Goal: Information Seeking & Learning: Find specific fact

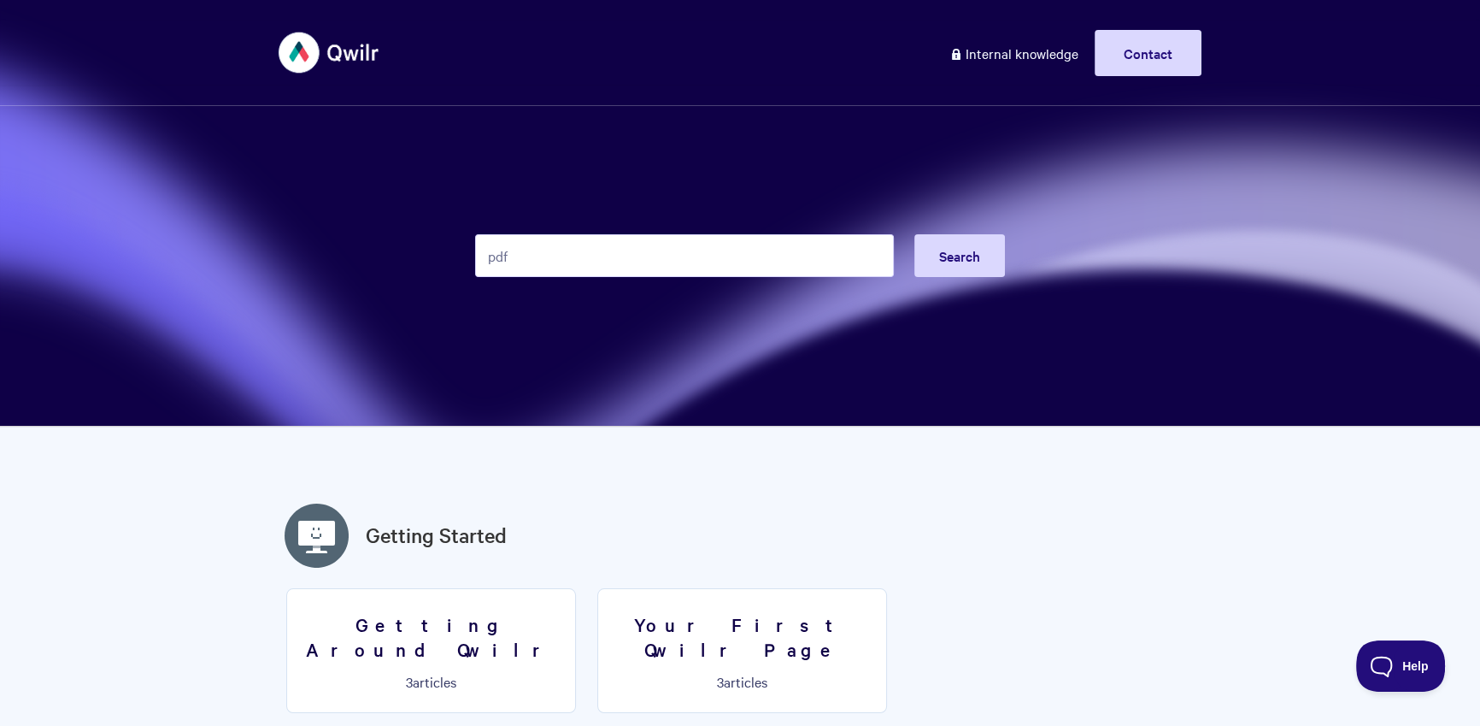
type input "pdf"
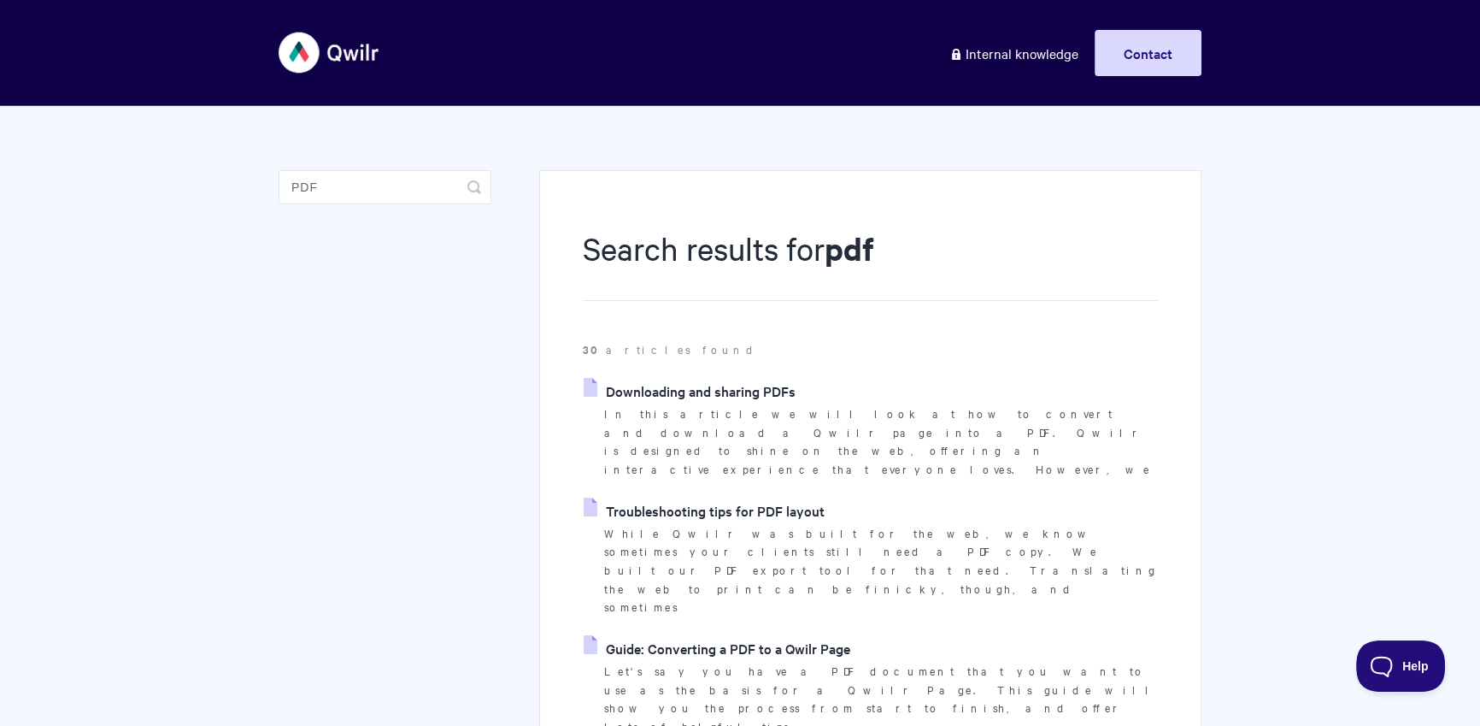
scroll to position [89, 0]
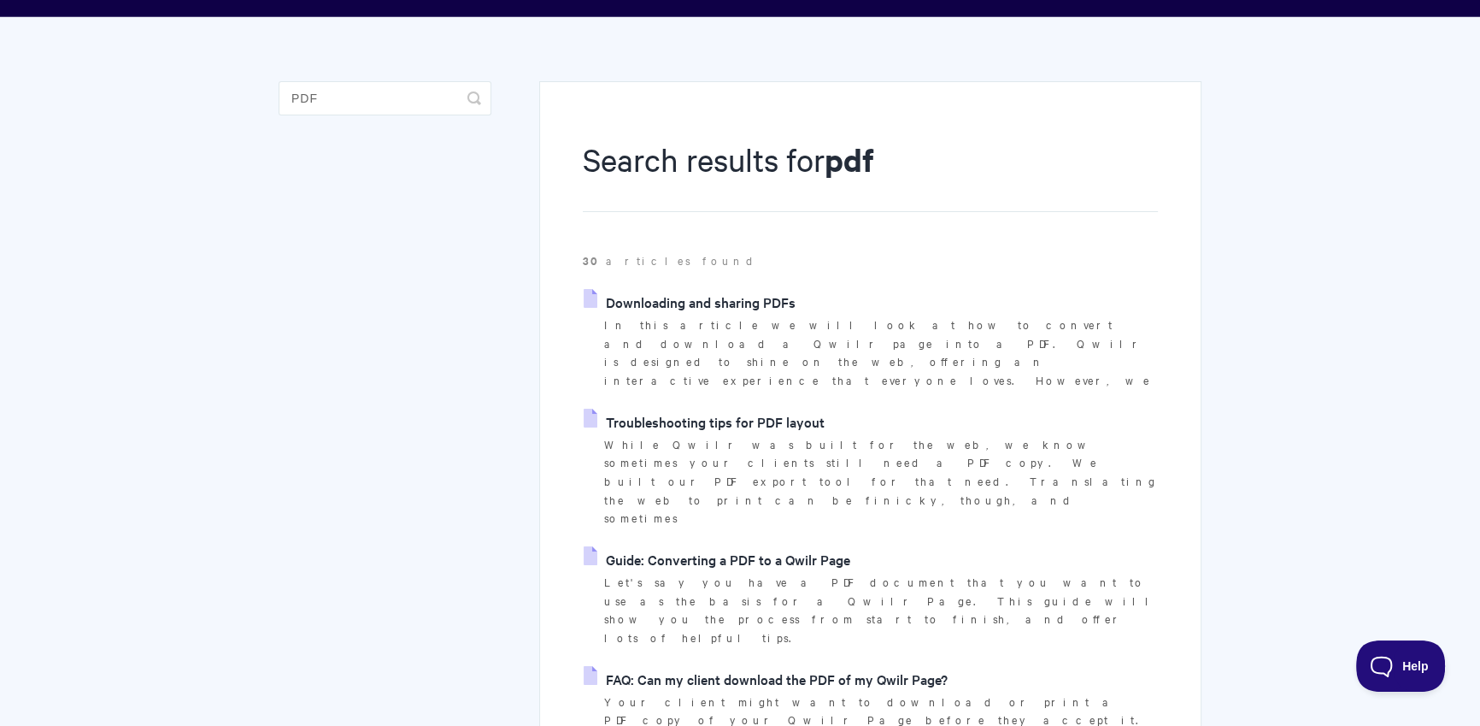
click at [808, 692] on p "Your client might want to download or print a PDF copy of your Qwilr Page befor…" at bounding box center [881, 729] width 554 height 74
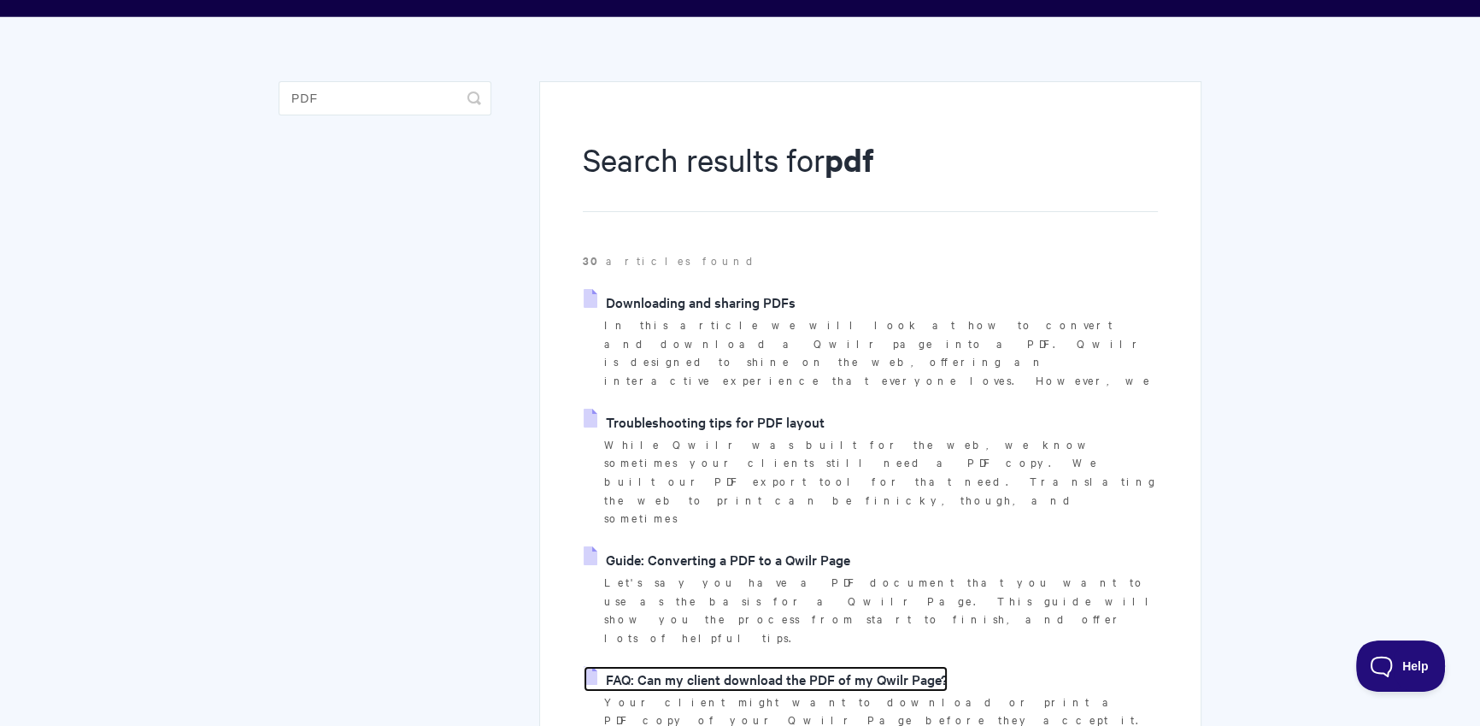
drag, startPoint x: 826, startPoint y: 554, endPoint x: 727, endPoint y: 410, distance: 174.0
click at [826, 666] on link "FAQ: Can my client download the PDF of my Qwilr Page?" at bounding box center [766, 679] width 364 height 26
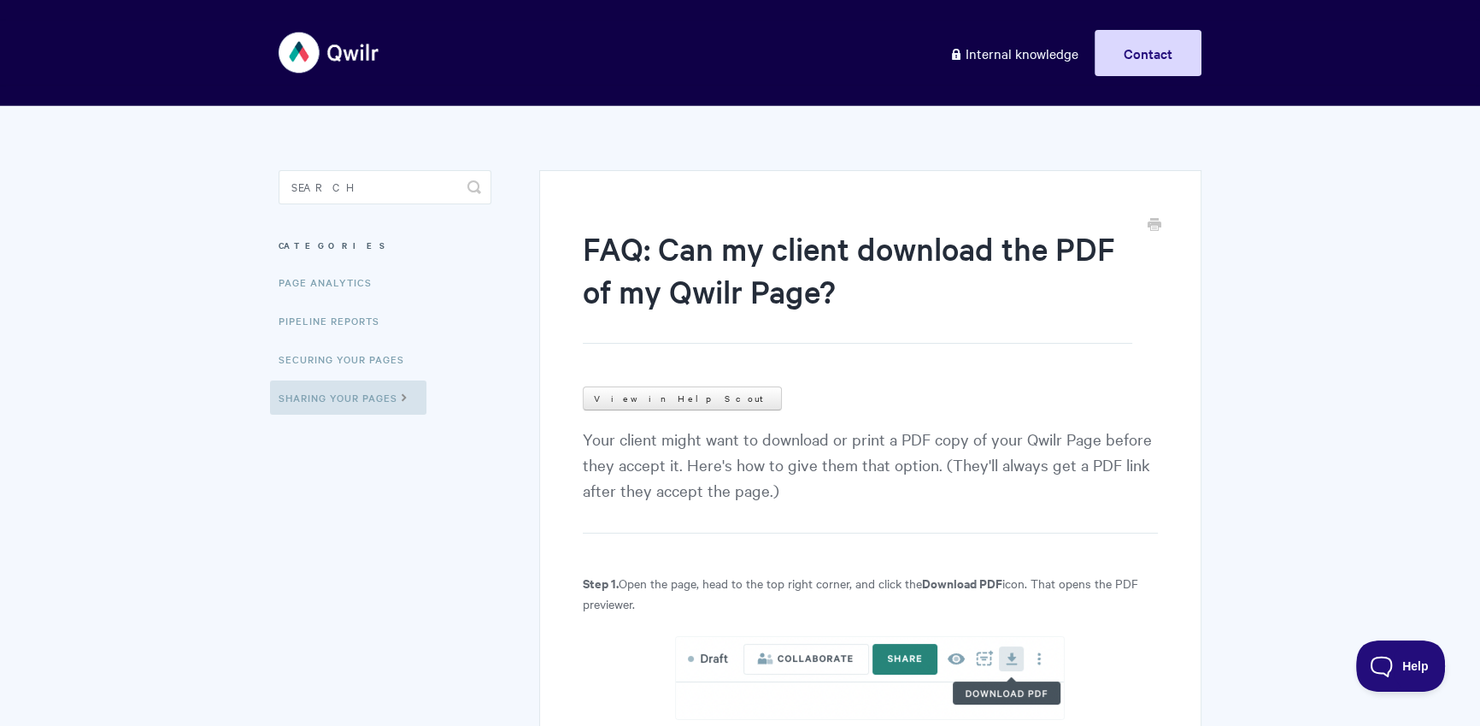
click at [628, 396] on link "View in Help Scout" at bounding box center [682, 398] width 199 height 24
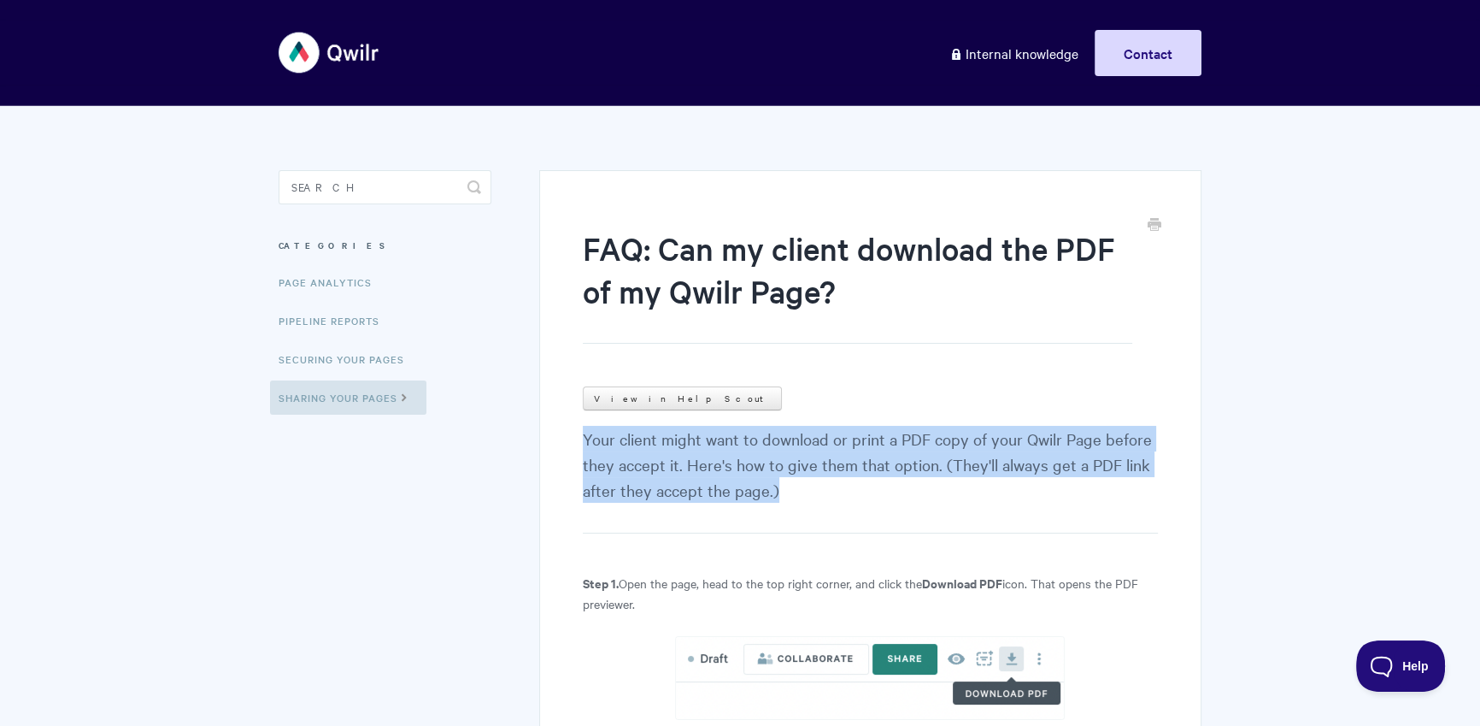
drag, startPoint x: 711, startPoint y: 455, endPoint x: 749, endPoint y: 341, distance: 120.8
copy p "Your client might want to download or print a PDF copy of your Qwilr Page befor…"
